Goal: Task Accomplishment & Management: Manage account settings

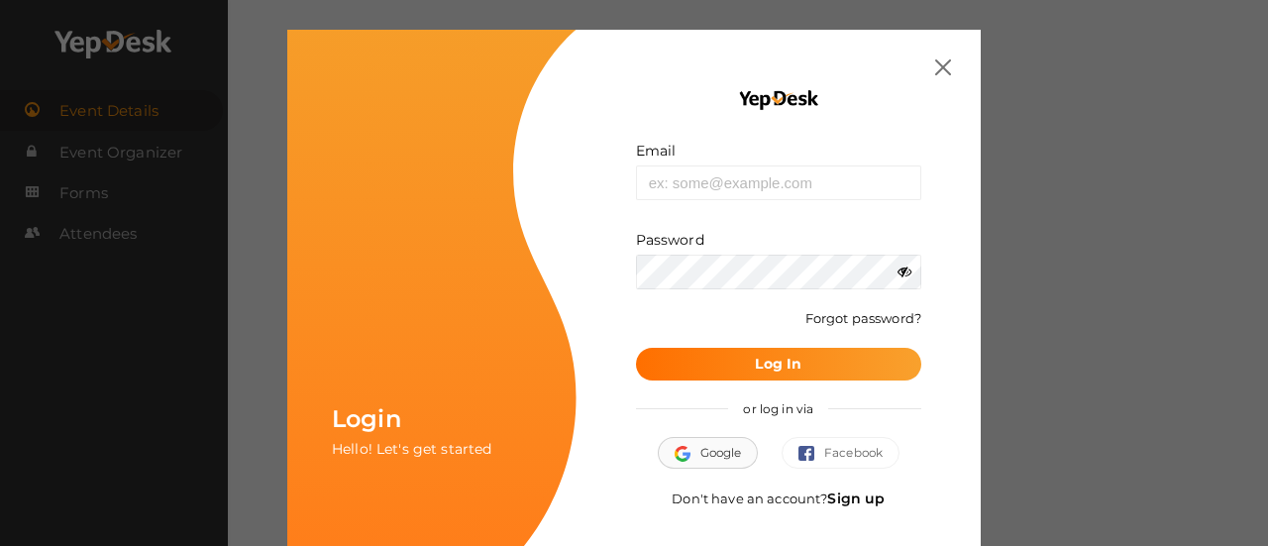
click at [704, 443] on button "Google" at bounding box center [708, 453] width 101 height 32
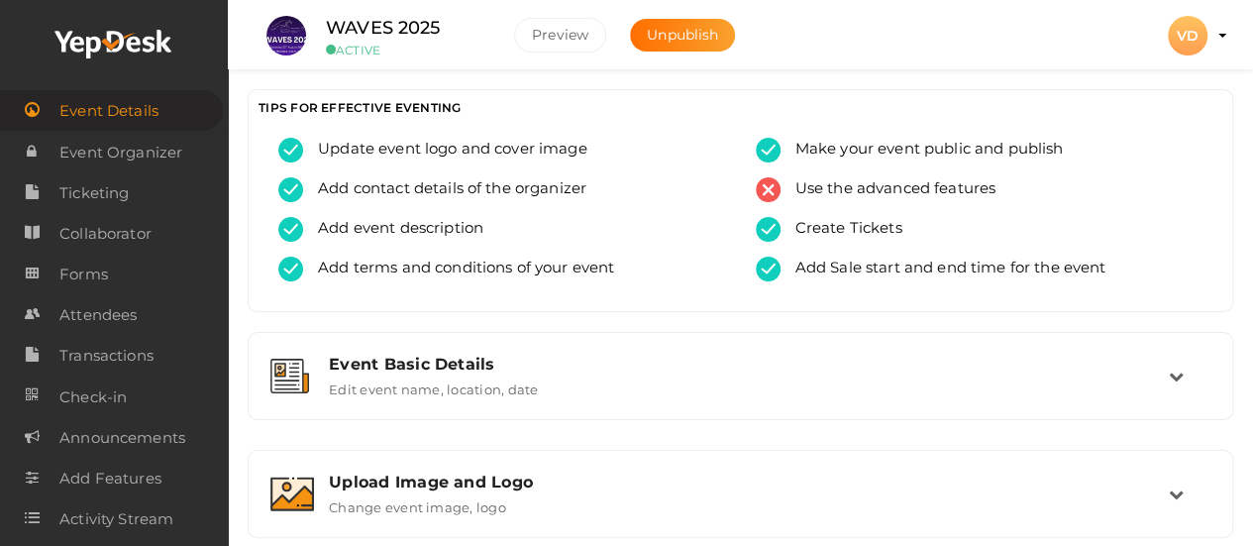
click at [1208, 34] on profile-pic "VD" at bounding box center [1188, 36] width 40 height 18
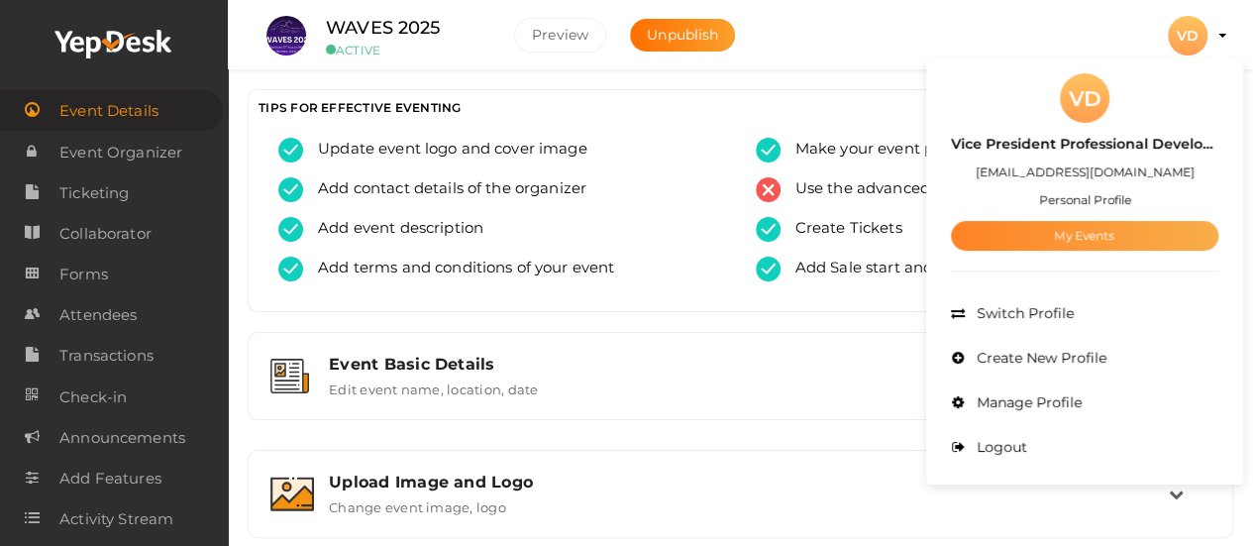
click at [1084, 234] on link "My Events" at bounding box center [1085, 236] width 268 height 30
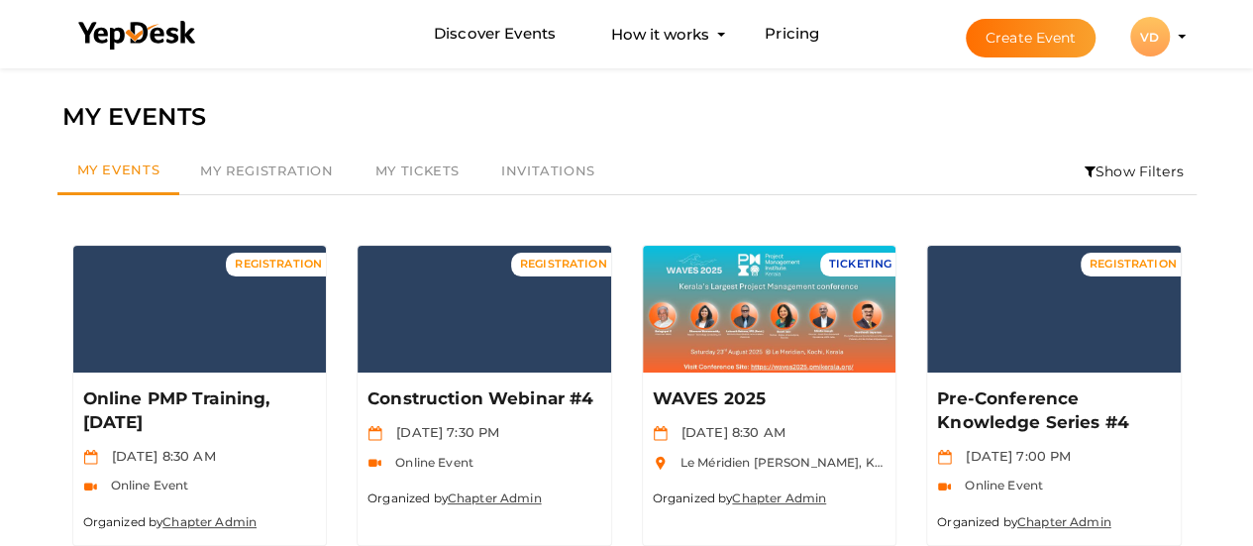
scroll to position [478, 0]
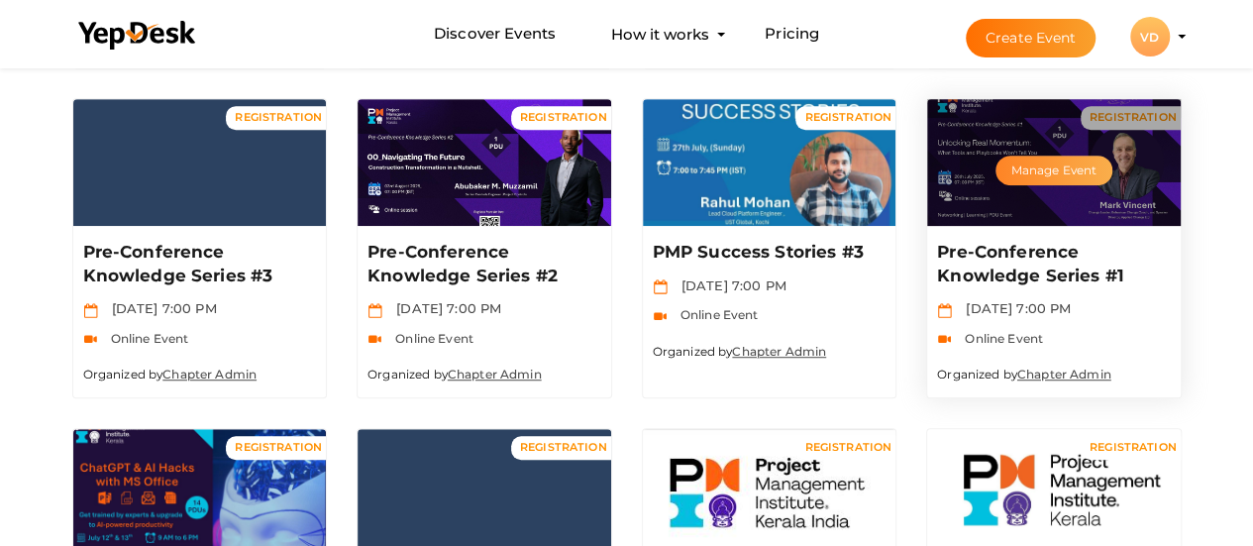
click at [1062, 182] on button "Manage Event" at bounding box center [1054, 171] width 117 height 30
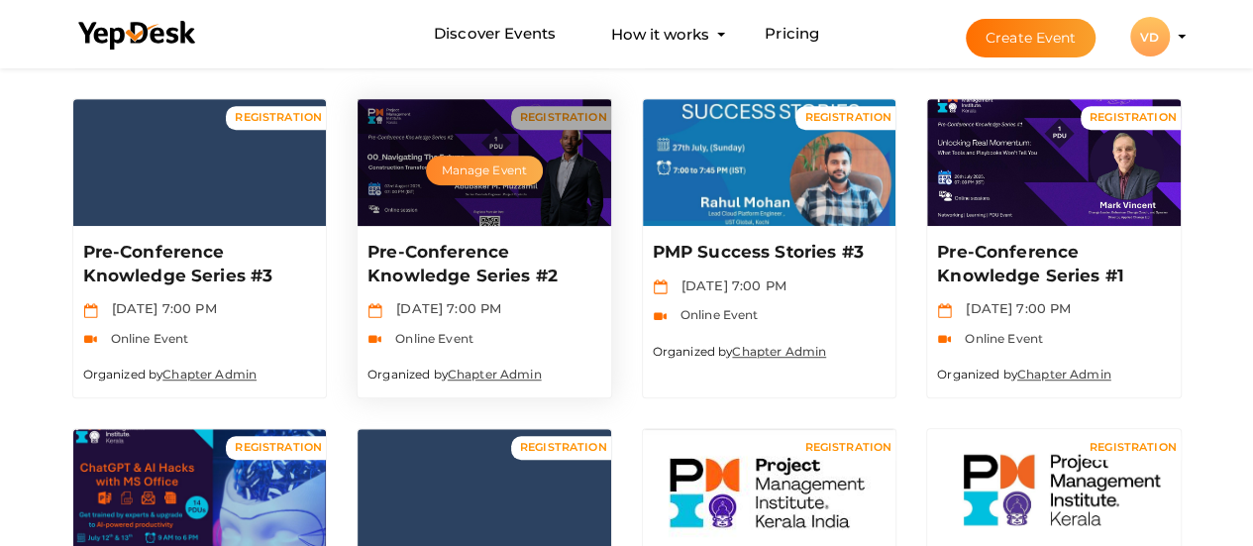
click at [501, 176] on button "Manage Event" at bounding box center [484, 171] width 117 height 30
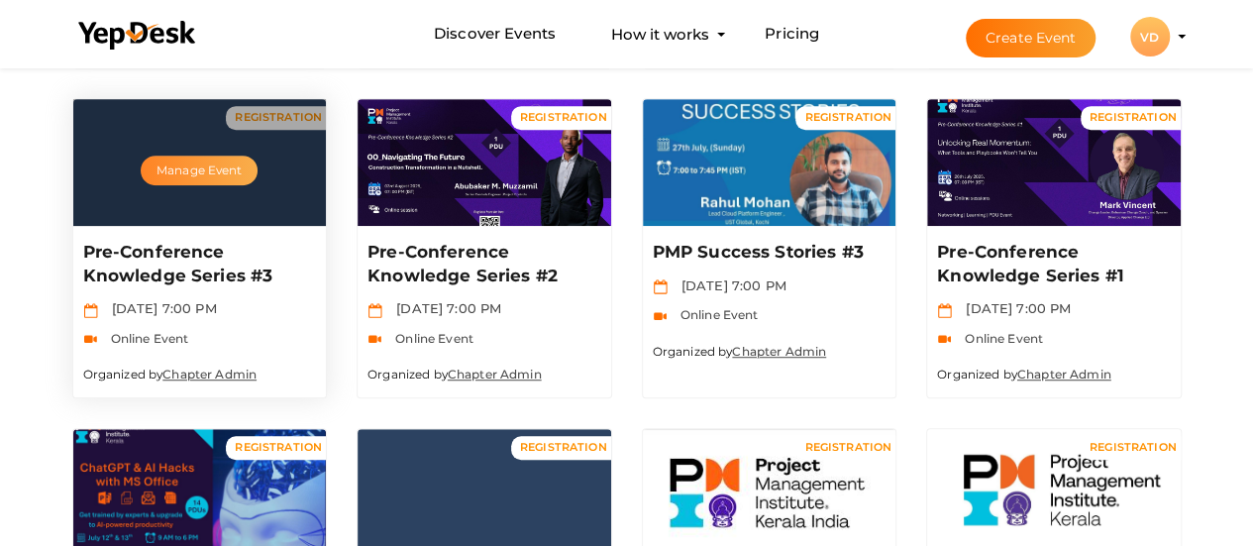
click at [226, 170] on button "Manage Event" at bounding box center [199, 171] width 117 height 30
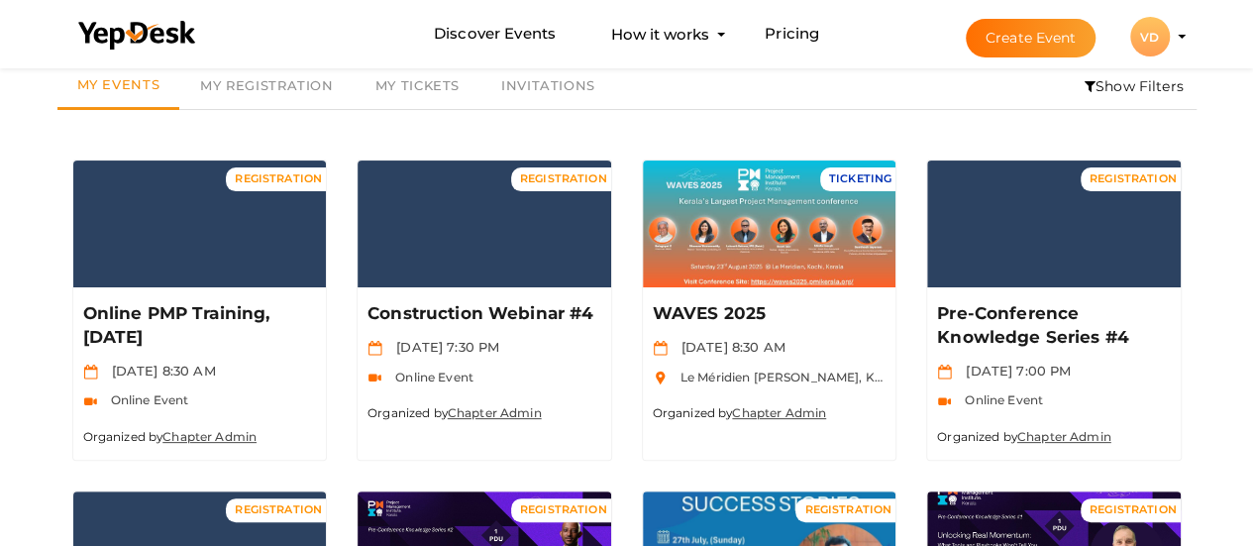
scroll to position [81, 0]
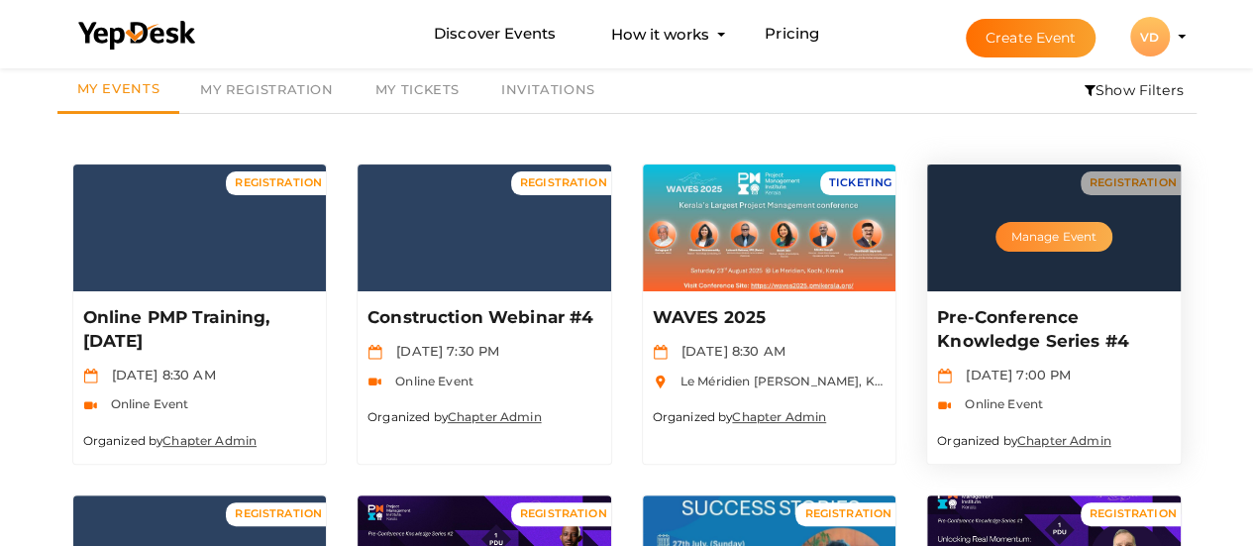
click at [1023, 234] on button "Manage Event" at bounding box center [1054, 237] width 117 height 30
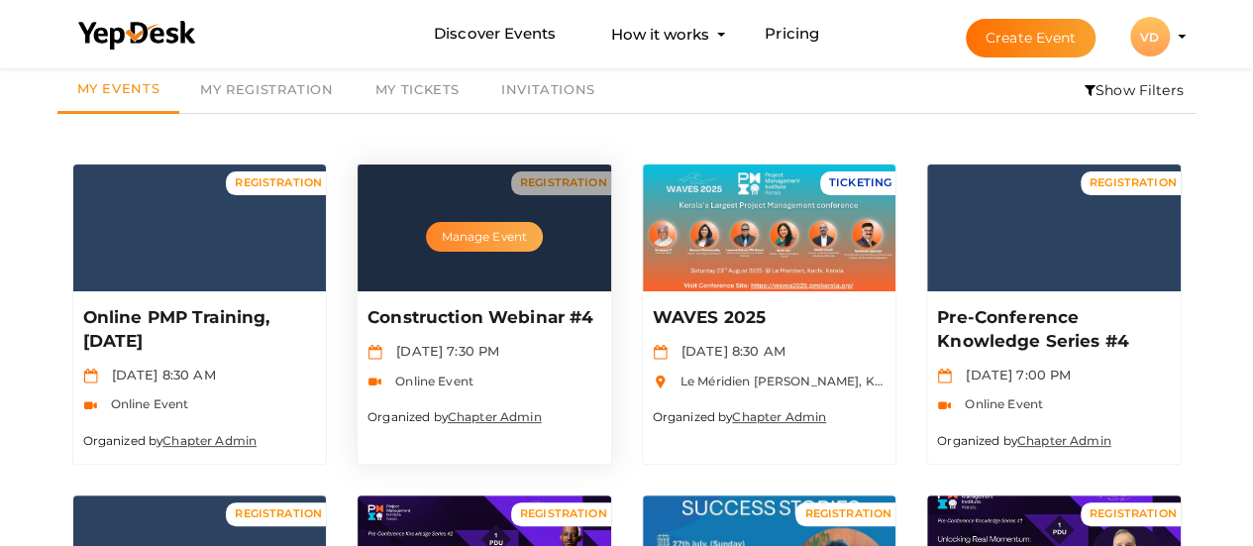
click at [478, 227] on button "Manage Event" at bounding box center [484, 237] width 117 height 30
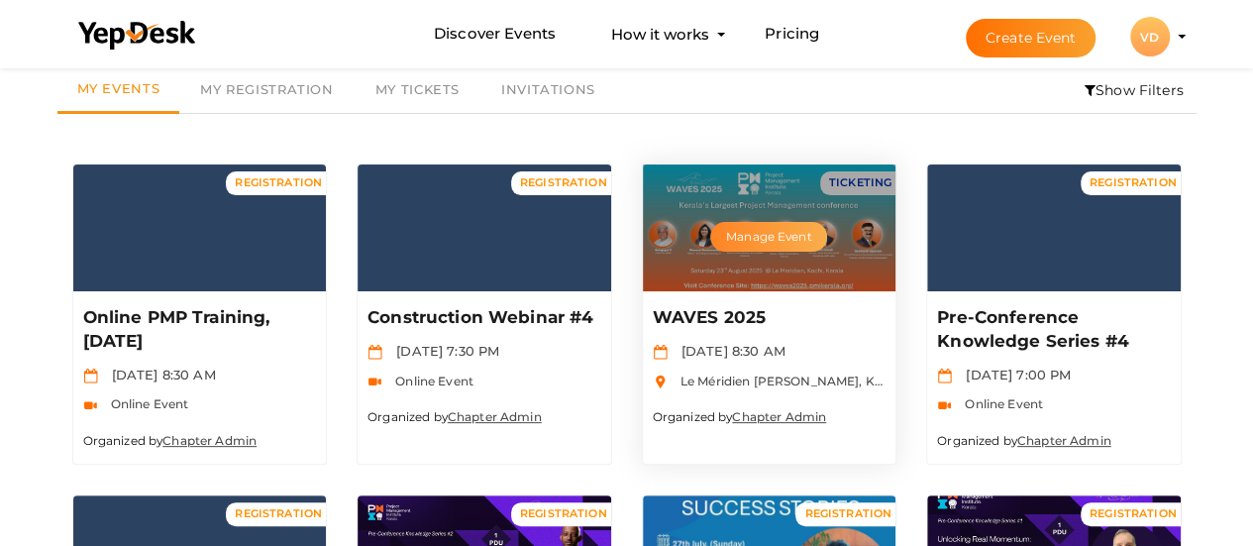
click at [737, 239] on button "Manage Event" at bounding box center [768, 237] width 117 height 30
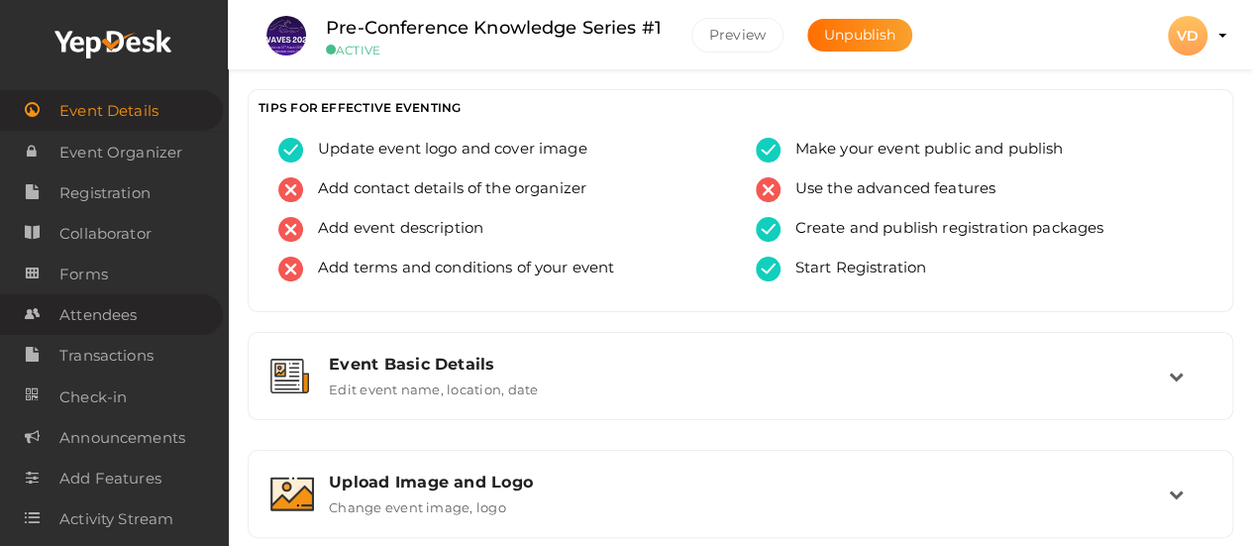
click at [135, 320] on span "Attendees" at bounding box center [97, 315] width 77 height 40
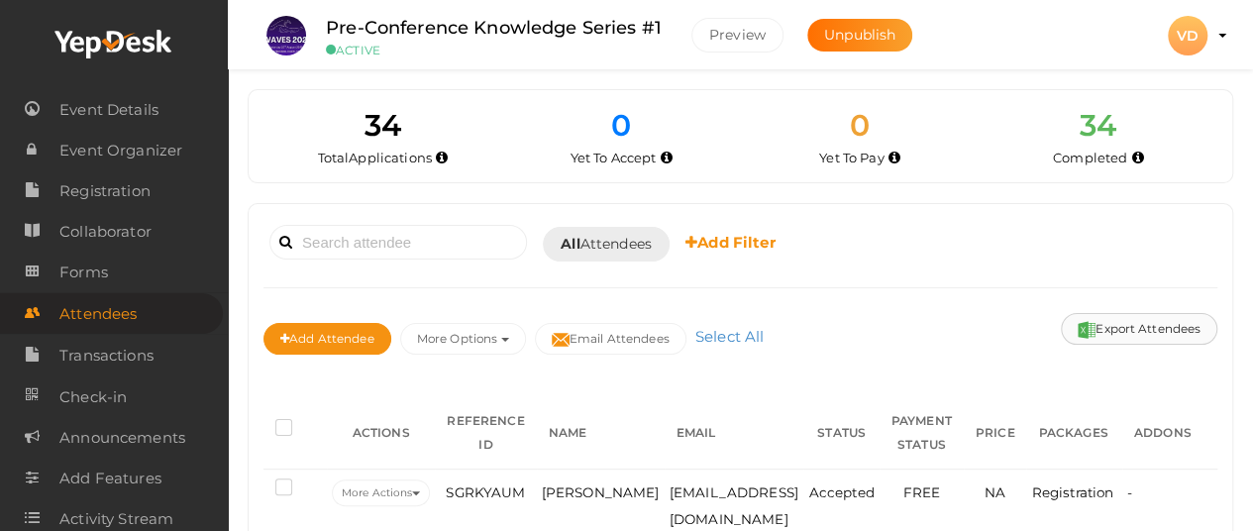
click at [1132, 330] on button "Export Attendees" at bounding box center [1139, 329] width 157 height 32
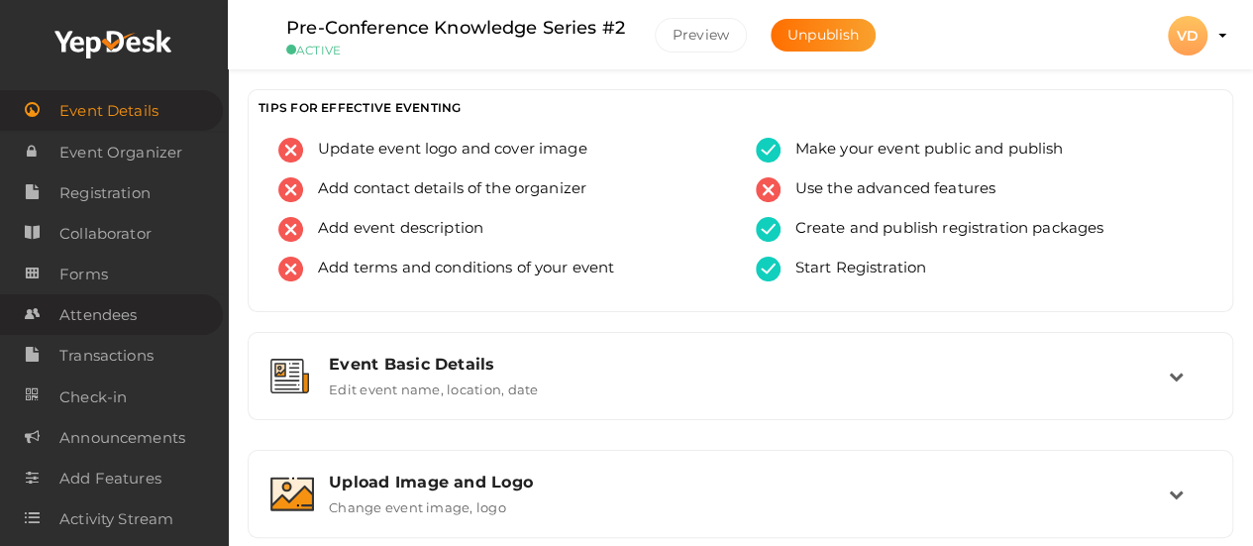
click at [115, 320] on span "Attendees" at bounding box center [97, 315] width 77 height 40
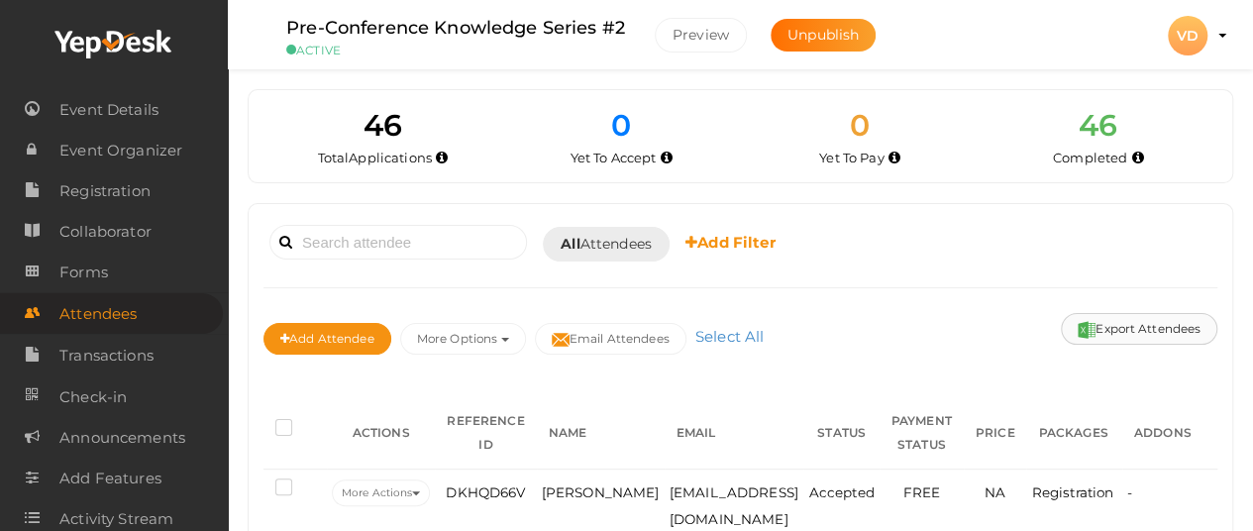
click at [1133, 326] on button "Export Attendees" at bounding box center [1139, 329] width 157 height 32
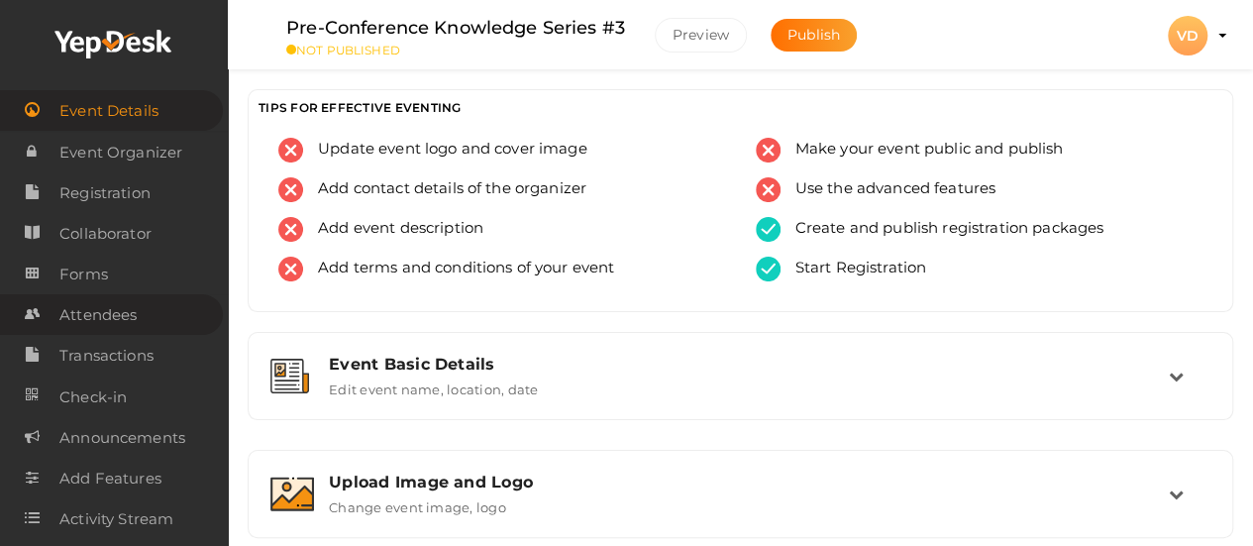
click at [117, 324] on span "Attendees" at bounding box center [97, 315] width 77 height 40
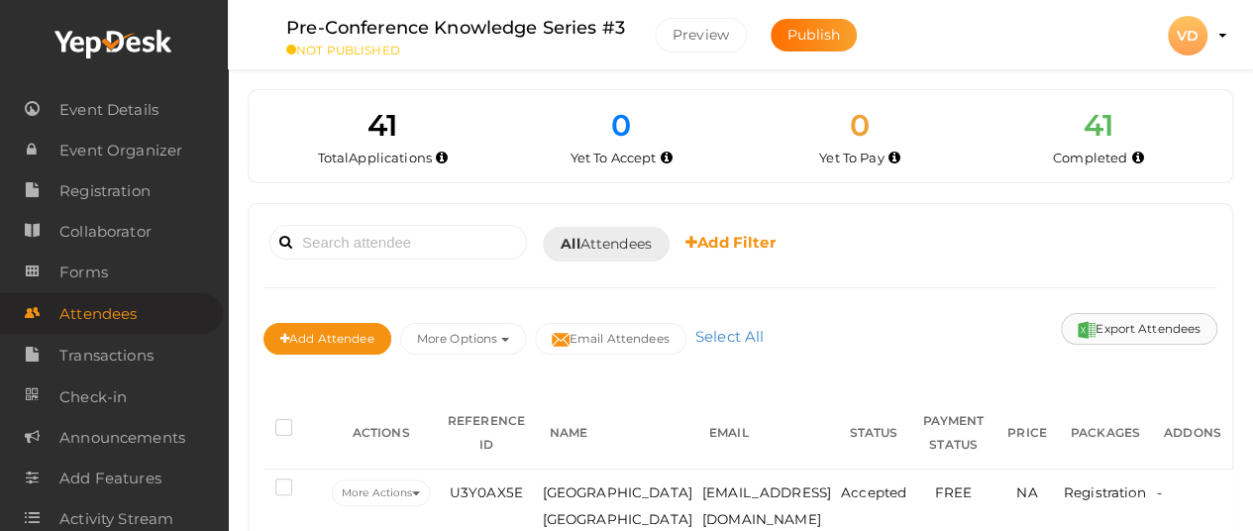
click at [1118, 324] on button "Export Attendees" at bounding box center [1139, 329] width 157 height 32
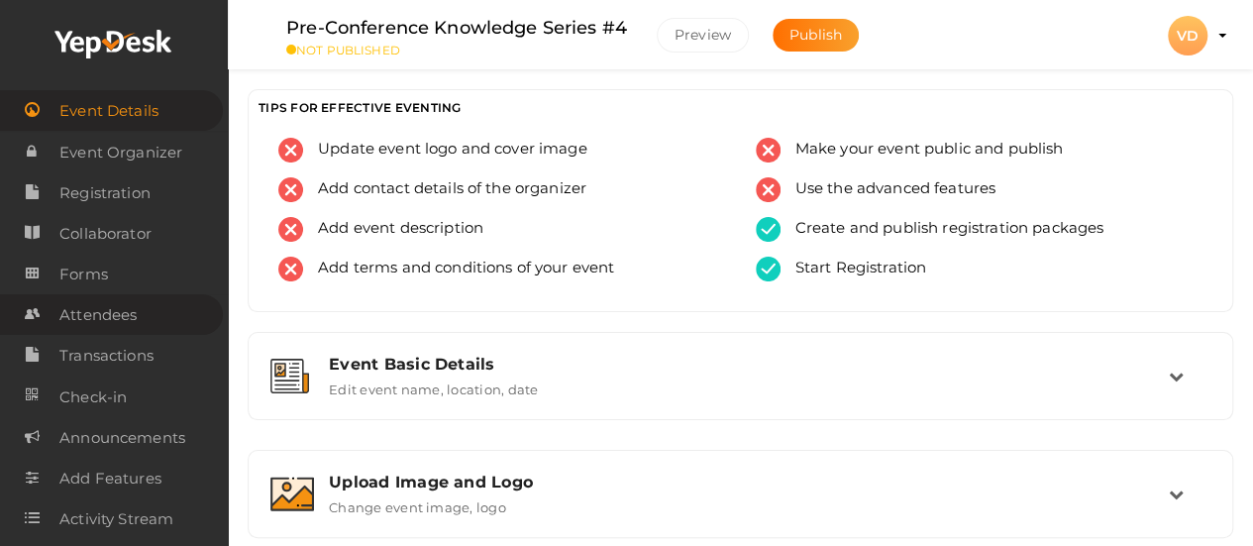
click at [121, 316] on span "Attendees" at bounding box center [97, 315] width 77 height 40
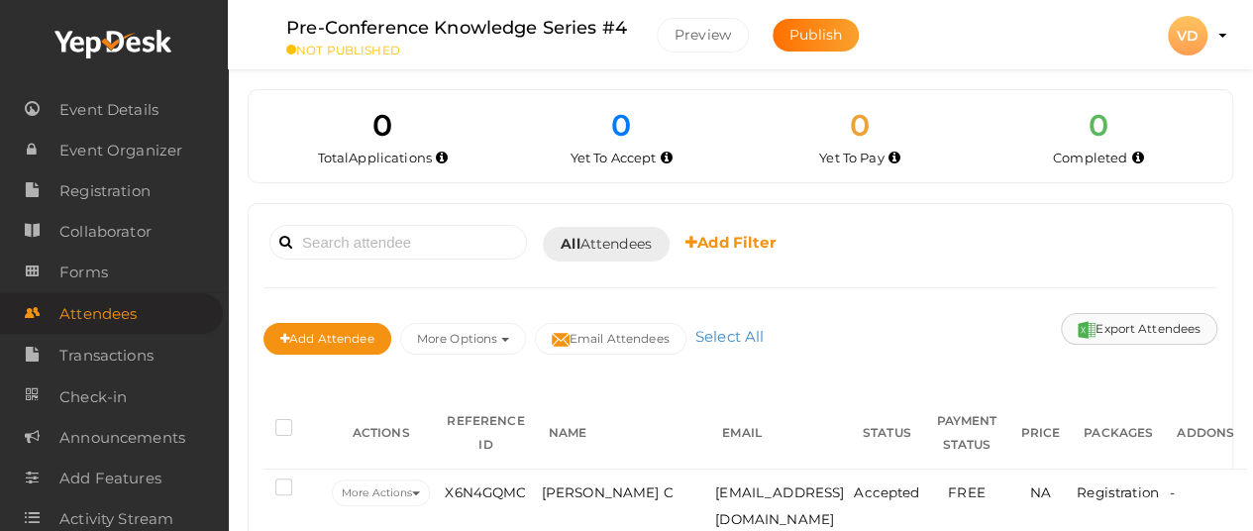
click at [1104, 326] on button "Export Attendees" at bounding box center [1139, 329] width 157 height 32
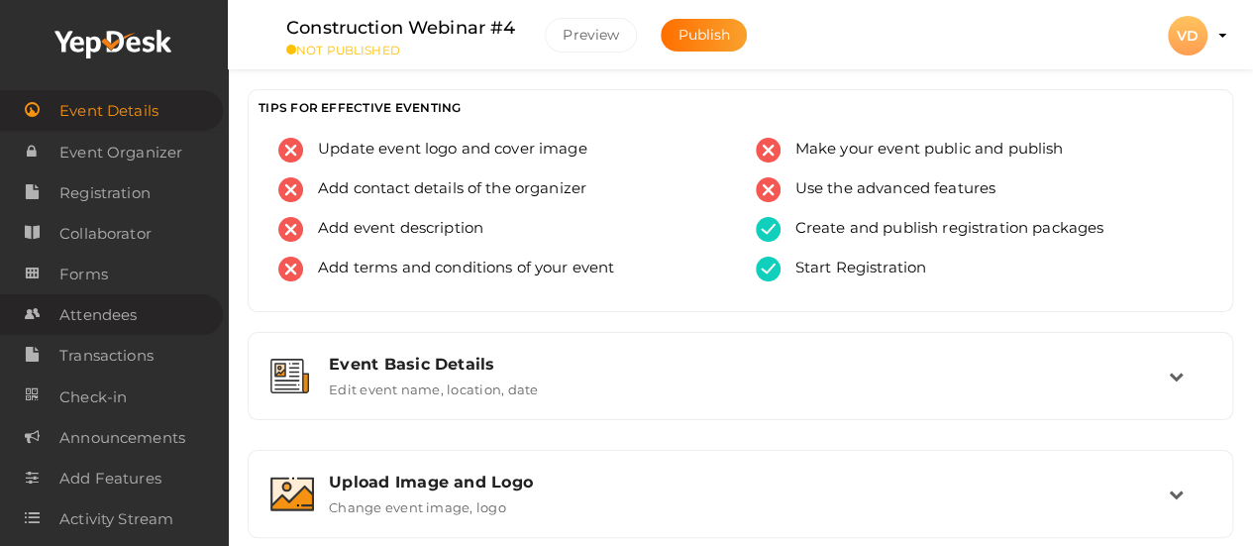
click at [145, 304] on link "Attendees" at bounding box center [111, 314] width 223 height 41
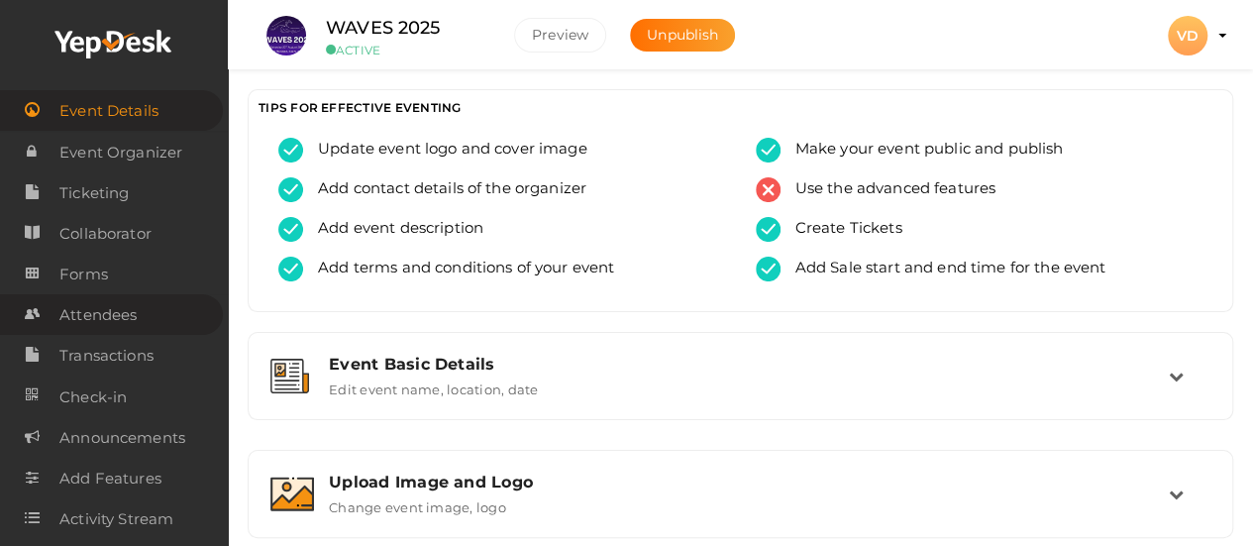
click at [115, 314] on span "Attendees" at bounding box center [97, 315] width 77 height 40
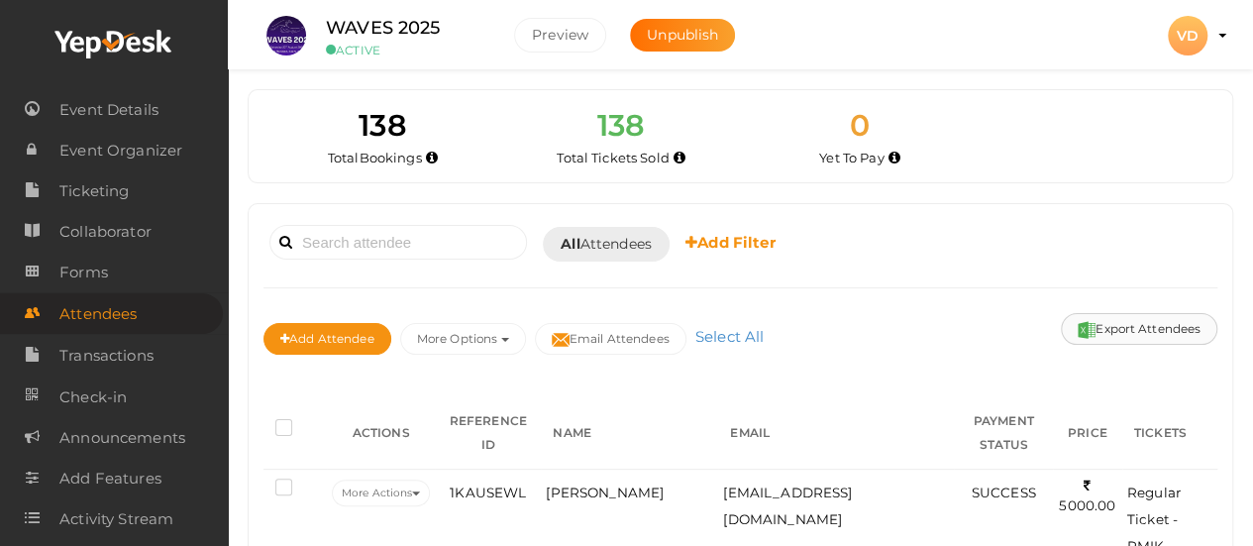
click at [1179, 318] on button "Export Attendees" at bounding box center [1139, 329] width 157 height 32
click at [106, 201] on span "Ticketing" at bounding box center [93, 191] width 69 height 40
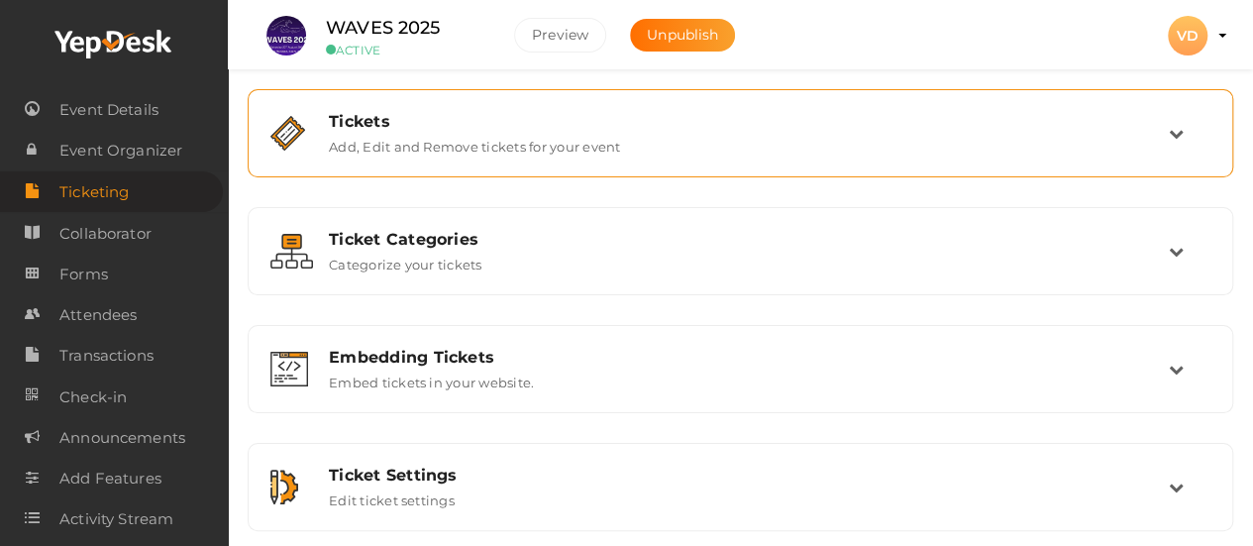
click at [472, 112] on div "Tickets" at bounding box center [749, 121] width 840 height 19
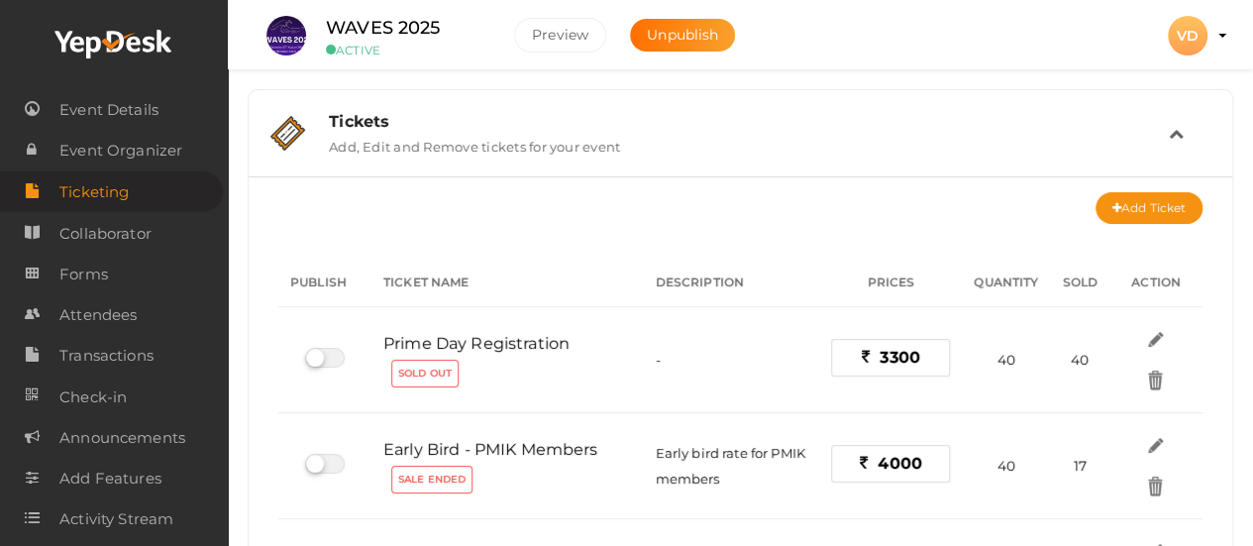
click at [472, 112] on div "Tickets" at bounding box center [749, 121] width 840 height 19
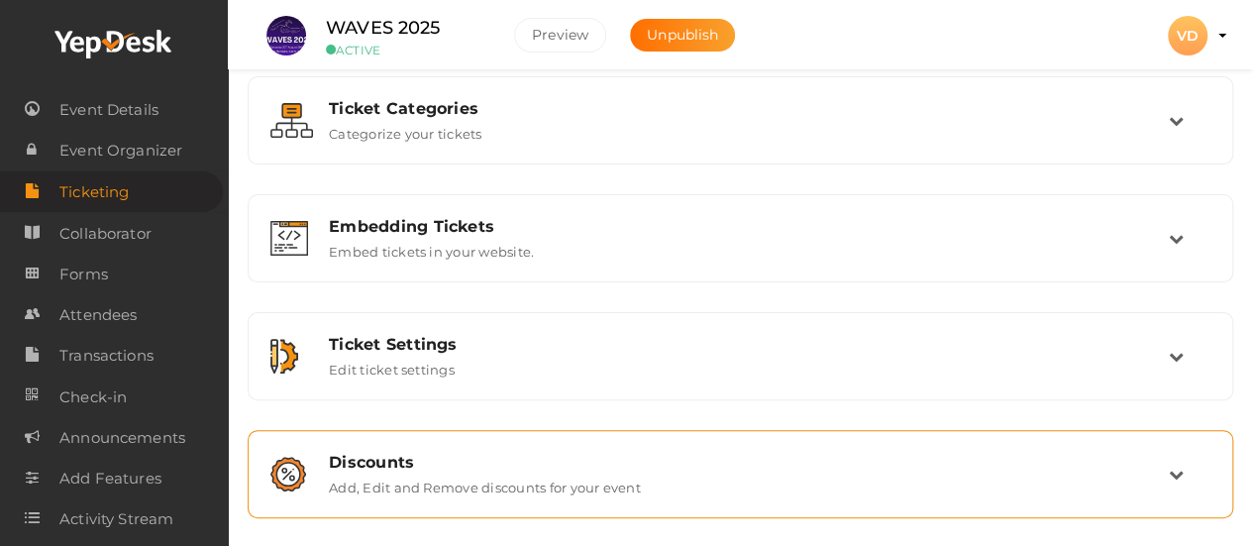
scroll to position [130, 0]
click at [1143, 463] on div "Discounts" at bounding box center [749, 463] width 840 height 19
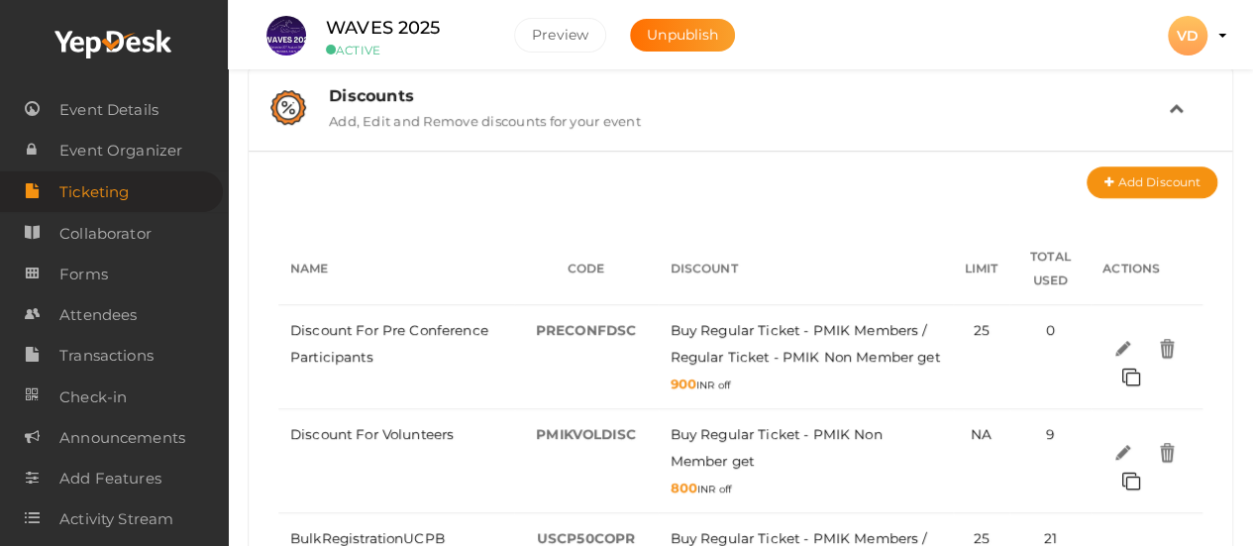
scroll to position [515, 0]
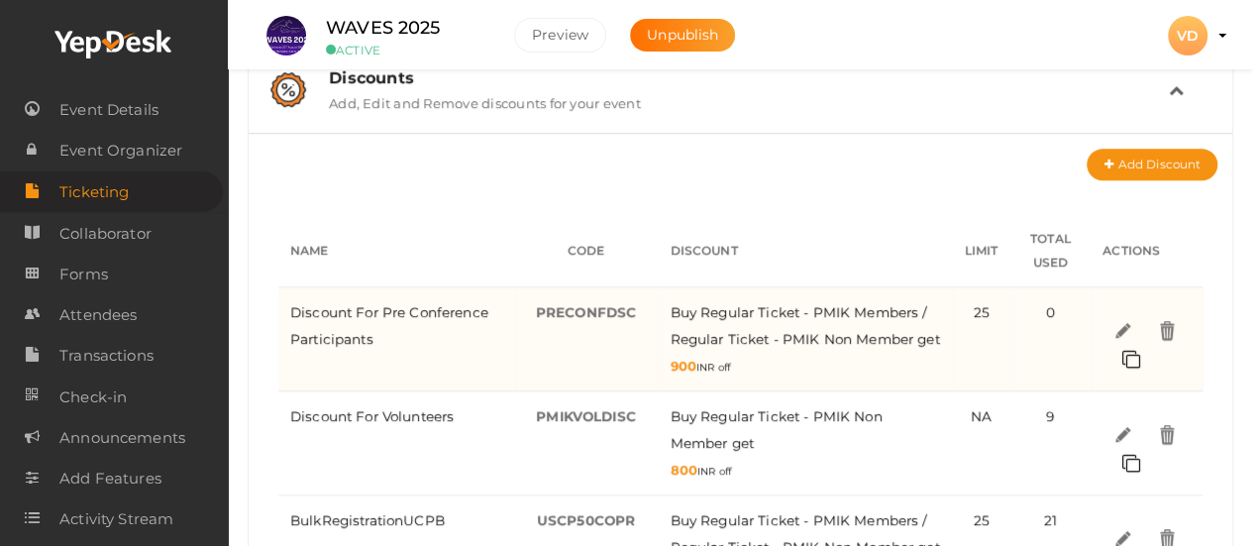
click at [576, 308] on span "PRECONFDSC" at bounding box center [586, 312] width 100 height 16
copy span "PRECONFDSC"
